Goal: Browse casually

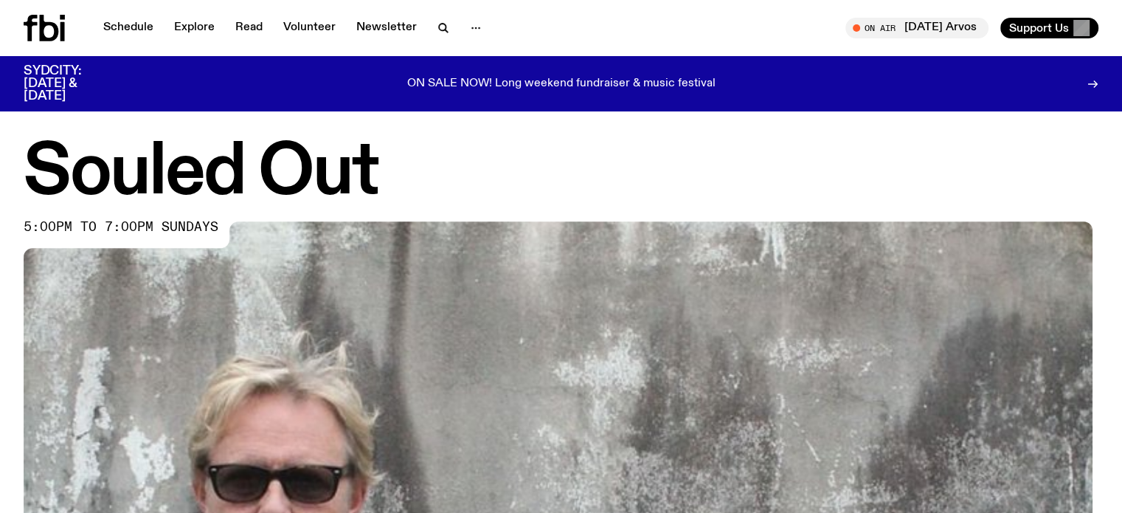
click at [586, 82] on p "ON SALE NOW! Long weekend fundraiser & music festival" at bounding box center [561, 83] width 308 height 13
click at [1088, 80] on icon at bounding box center [1093, 84] width 12 height 12
